Goal: Check status: Check status

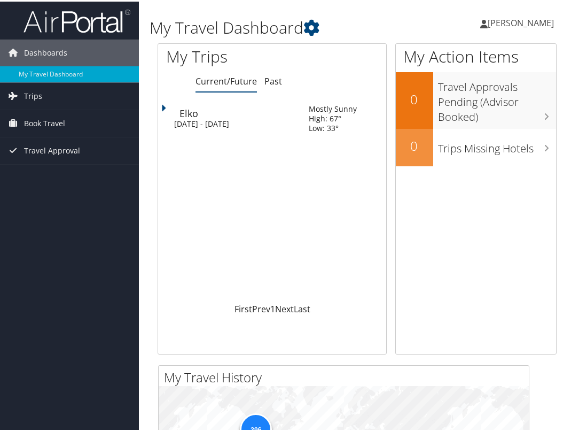
click at [177, 113] on td "Elko [DATE] - [DATE]" at bounding box center [228, 117] width 140 height 38
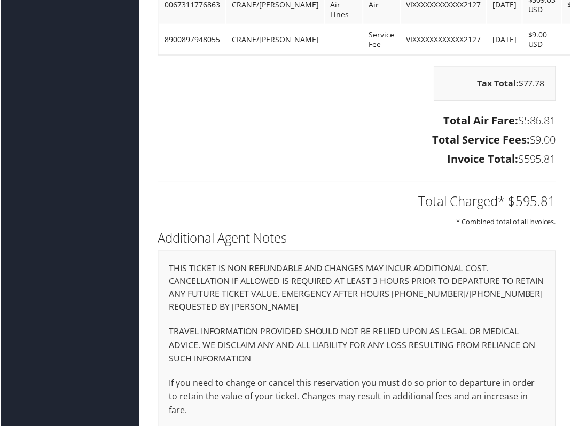
scroll to position [1961, 0]
click at [256, 115] on h3 "Total Air Fare: $586.81" at bounding box center [357, 120] width 399 height 15
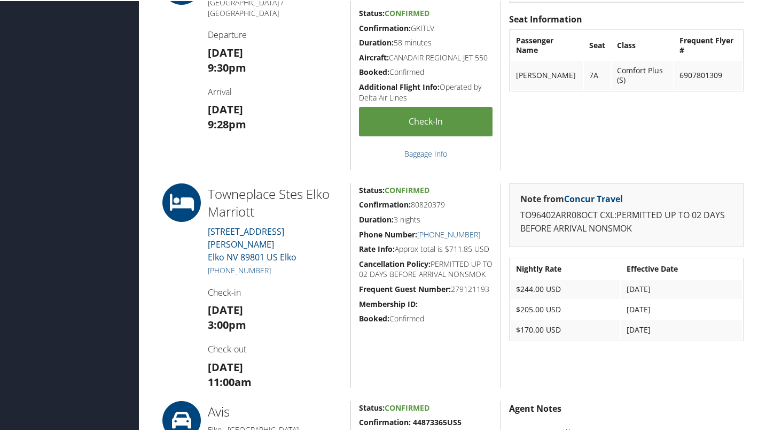
scroll to position [682, 0]
